Goal: Transaction & Acquisition: Purchase product/service

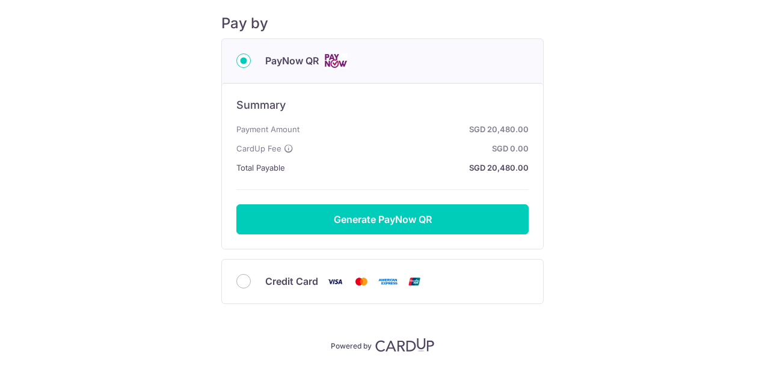
scroll to position [148, 0]
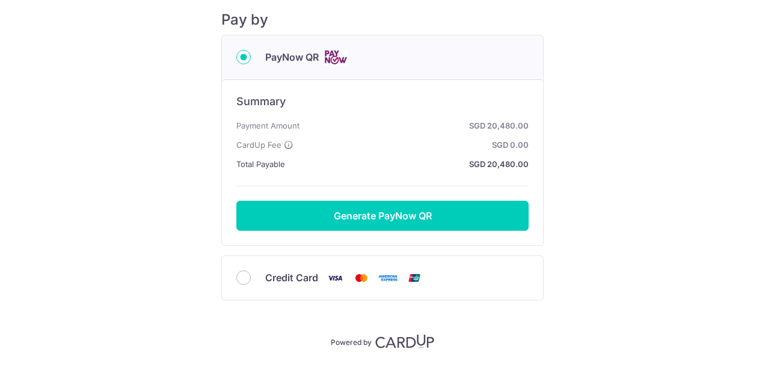
click at [244, 284] on div "Credit Card" at bounding box center [382, 278] width 321 height 44
click at [239, 280] on input "Credit Card" at bounding box center [243, 278] width 14 height 14
radio input "true"
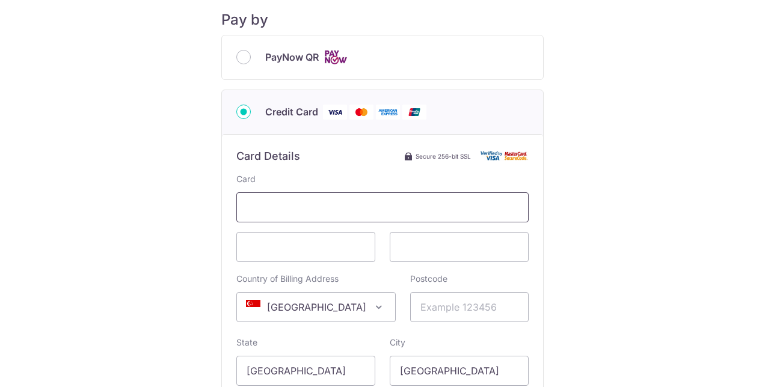
click at [335, 216] on span at bounding box center [382, 207] width 292 height 30
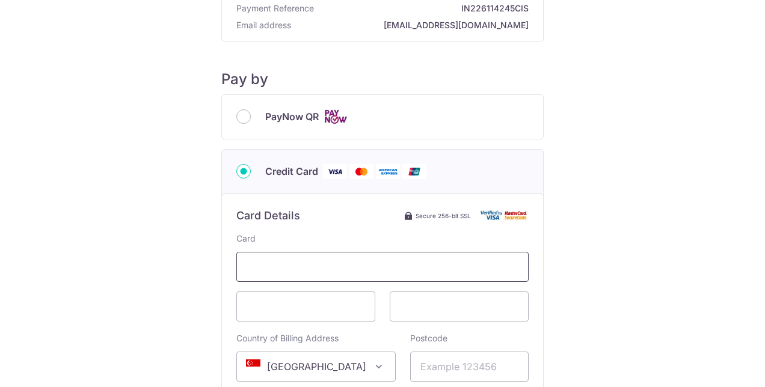
scroll to position [45, 0]
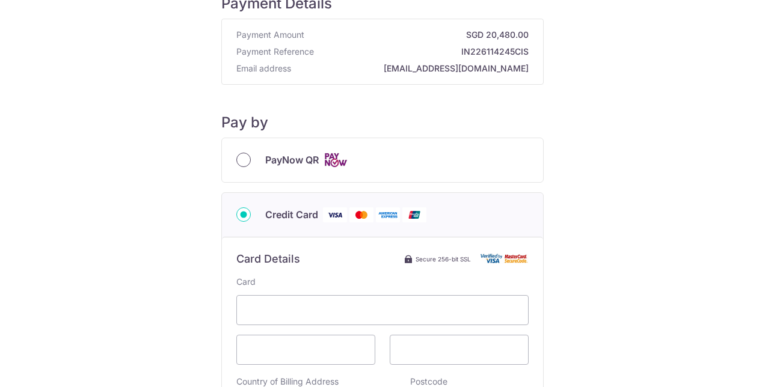
click at [238, 157] on input "PayNow QR" at bounding box center [243, 160] width 14 height 14
radio input "true"
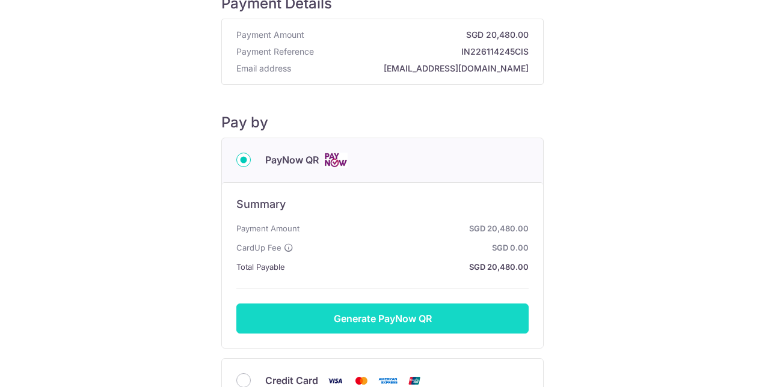
click at [364, 313] on button "Generate PayNow QR" at bounding box center [382, 319] width 292 height 30
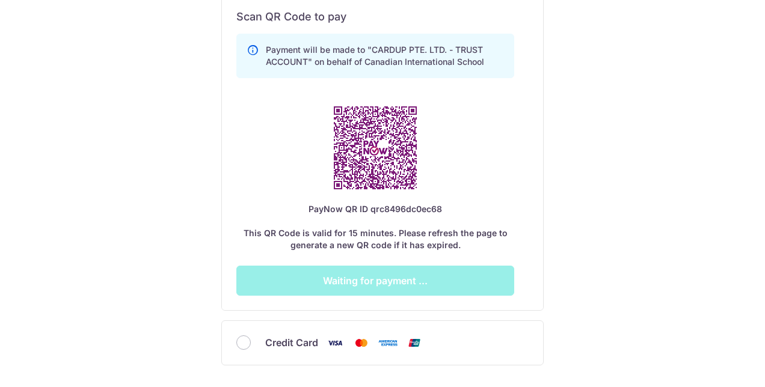
scroll to position [340, 0]
